Goal: Check status: Check status

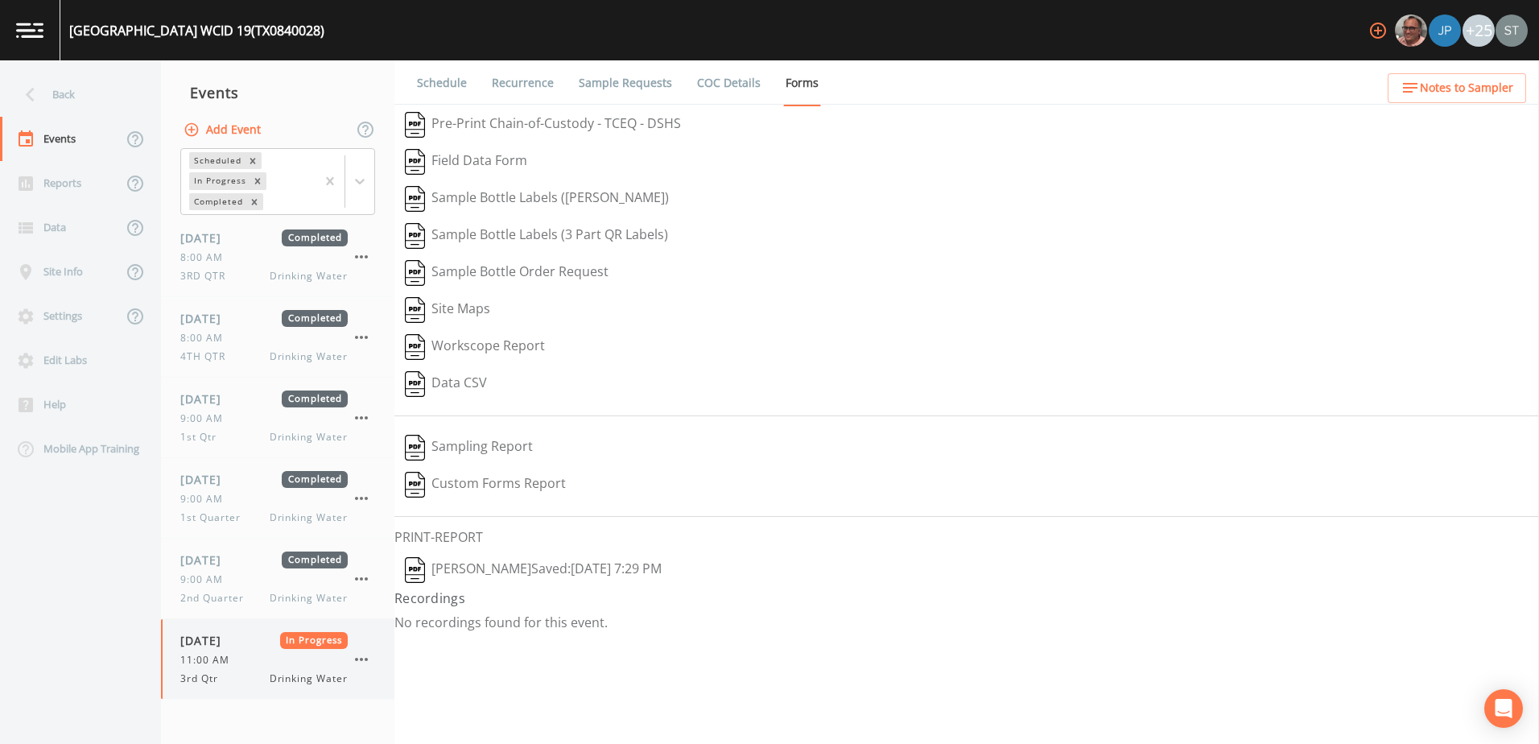
click at [225, 675] on span "3rd Qtr" at bounding box center [203, 678] width 47 height 14
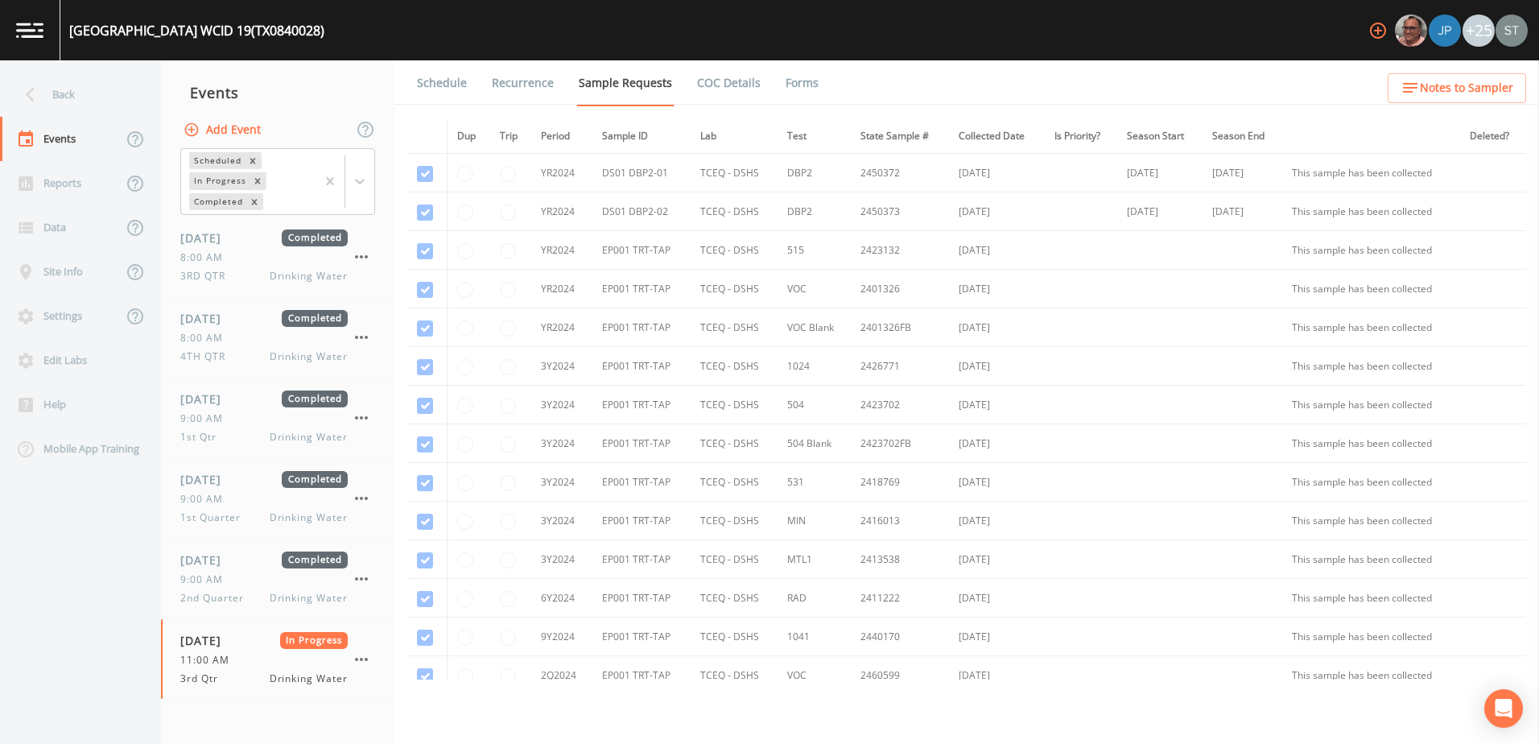
click at [794, 85] on link "Forms" at bounding box center [802, 82] width 38 height 45
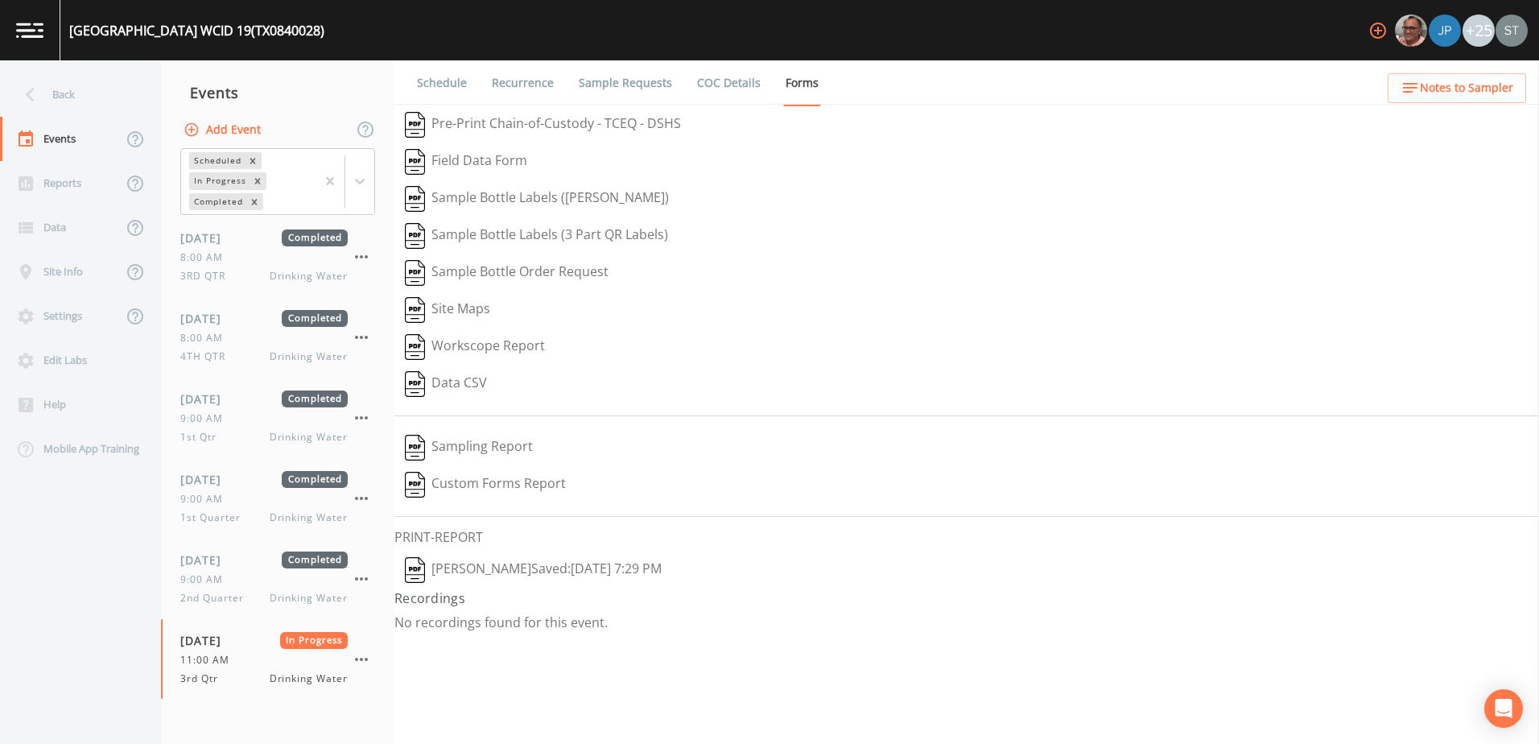
click at [626, 568] on button "[PERSON_NAME]  Saved: [DATE] 7:29 PM" at bounding box center [533, 569] width 278 height 37
drag, startPoint x: 72, startPoint y: 613, endPoint x: 78, endPoint y: 549, distance: 63.9
click at [72, 613] on nav "Back Events Reports Data Site Info Settings Edit Labs Help Mobile App Training" at bounding box center [80, 401] width 161 height 683
